Goal: Use online tool/utility: Utilize a website feature to perform a specific function

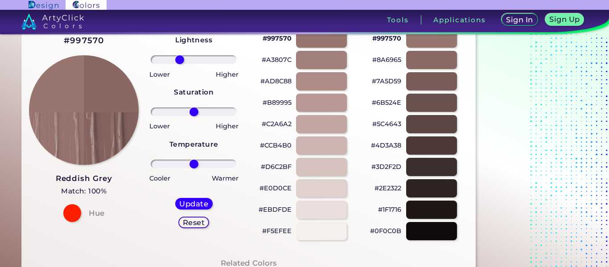
scroll to position [62, 0]
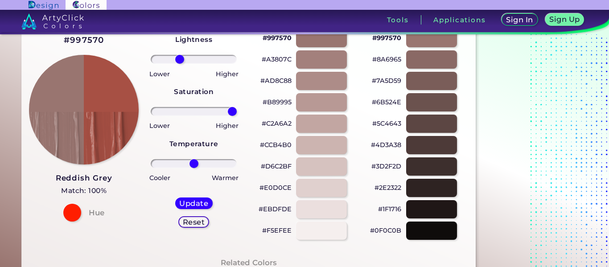
drag, startPoint x: 195, startPoint y: 110, endPoint x: 241, endPoint y: 101, distance: 46.4
type input "100"
click at [237, 107] on input "range" at bounding box center [194, 111] width 86 height 9
drag, startPoint x: 197, startPoint y: 167, endPoint x: 185, endPoint y: 169, distance: 11.9
type input "-23"
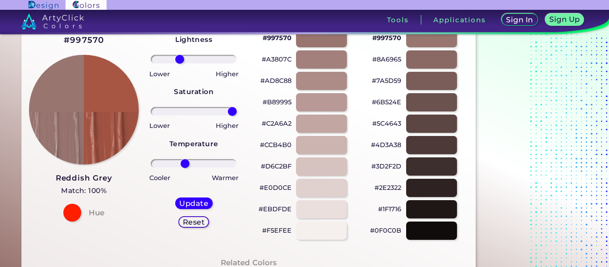
click at [185, 168] on input "range" at bounding box center [194, 163] width 86 height 9
click at [196, 210] on div "Update Reset" at bounding box center [194, 212] width 52 height 45
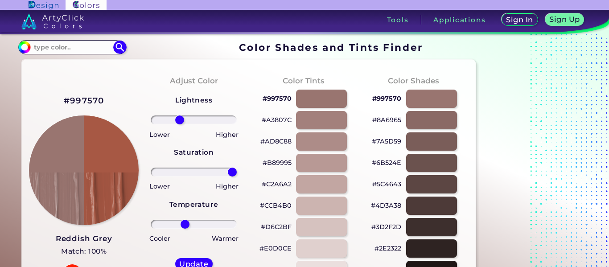
scroll to position [11, 0]
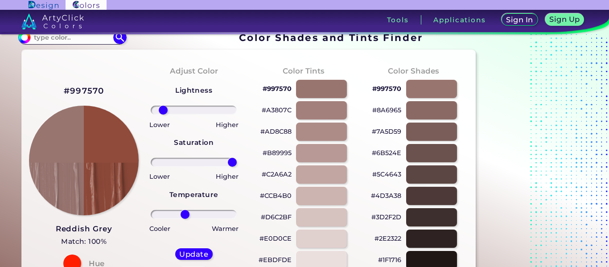
drag, startPoint x: 176, startPoint y: 112, endPoint x: 163, endPoint y: 111, distance: 13.0
type input "-79"
click at [163, 111] on input "range" at bounding box center [194, 110] width 86 height 9
drag, startPoint x: 231, startPoint y: 161, endPoint x: 265, endPoint y: 163, distance: 34.0
click at [237, 163] on input "range" at bounding box center [194, 162] width 86 height 9
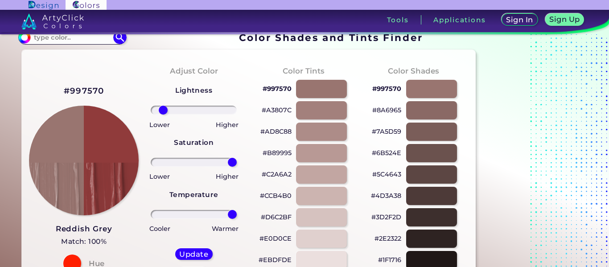
drag, startPoint x: 185, startPoint y: 213, endPoint x: 251, endPoint y: 209, distance: 66.1
type input "100"
click at [237, 210] on input "range" at bounding box center [194, 214] width 86 height 9
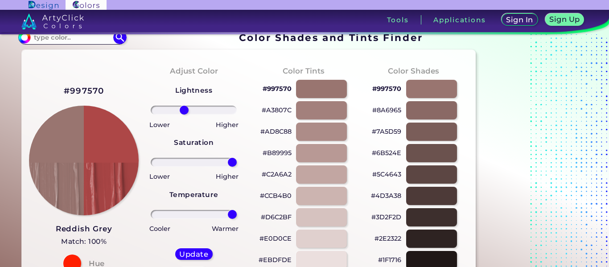
drag, startPoint x: 163, startPoint y: 112, endPoint x: 184, endPoint y: 104, distance: 22.7
type input "-25"
click at [184, 106] on input "range" at bounding box center [194, 110] width 86 height 9
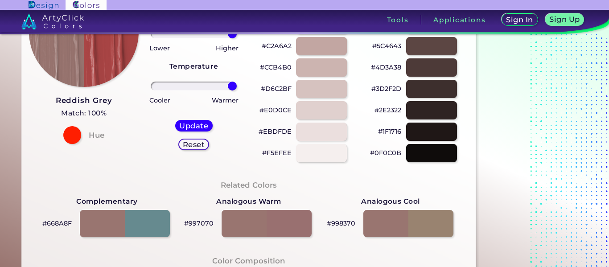
scroll to position [149, 0]
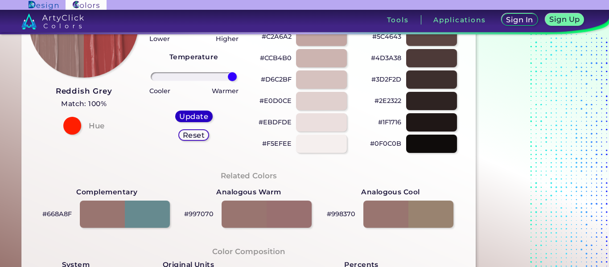
click at [195, 113] on h5 "Update" at bounding box center [194, 116] width 28 height 7
type input "#ae4747"
type input "0"
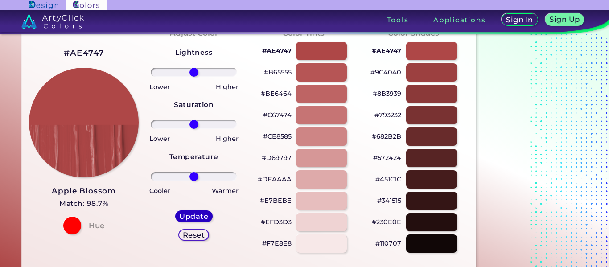
scroll to position [41, 0]
